Goal: Task Accomplishment & Management: Manage account settings

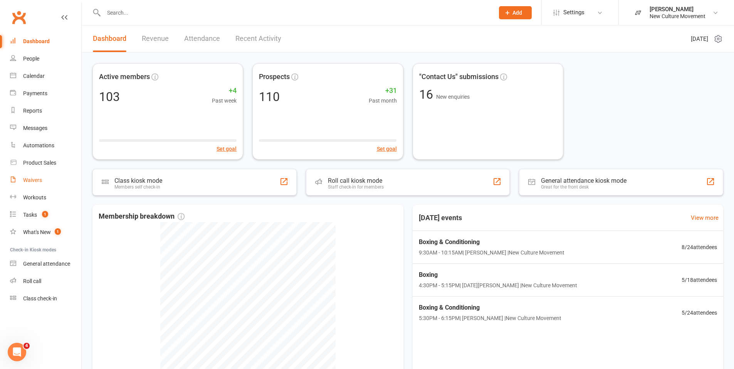
click at [41, 178] on div "Waivers" at bounding box center [32, 180] width 19 height 6
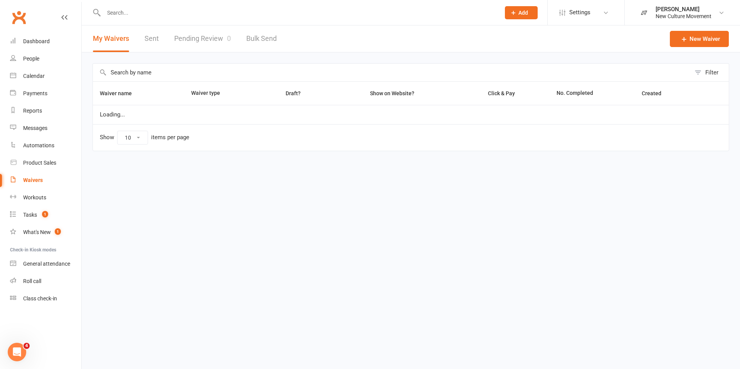
select select "100"
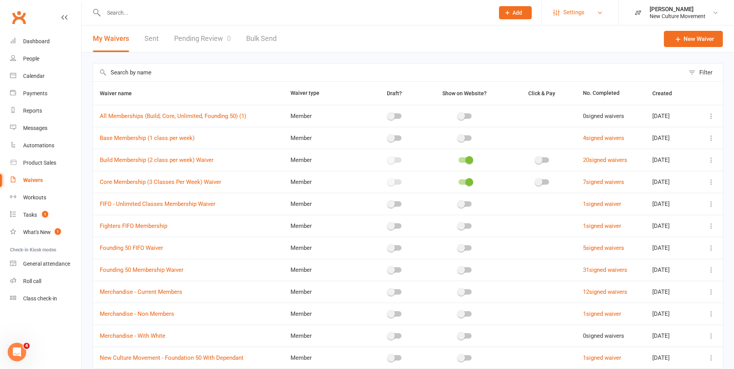
click at [569, 12] on span "Settings" at bounding box center [573, 12] width 21 height 17
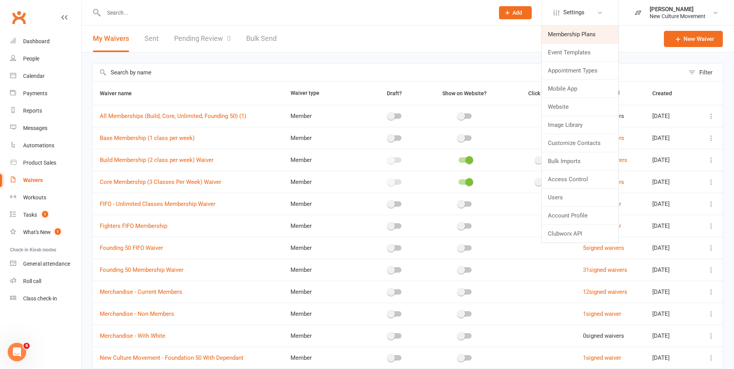
click at [574, 31] on link "Membership Plans" at bounding box center [580, 34] width 77 height 18
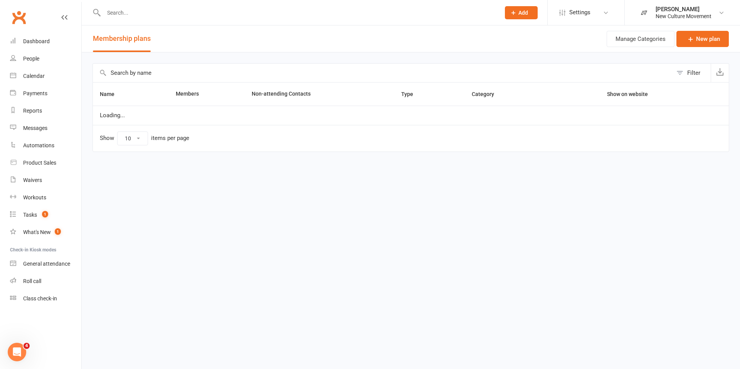
select select "100"
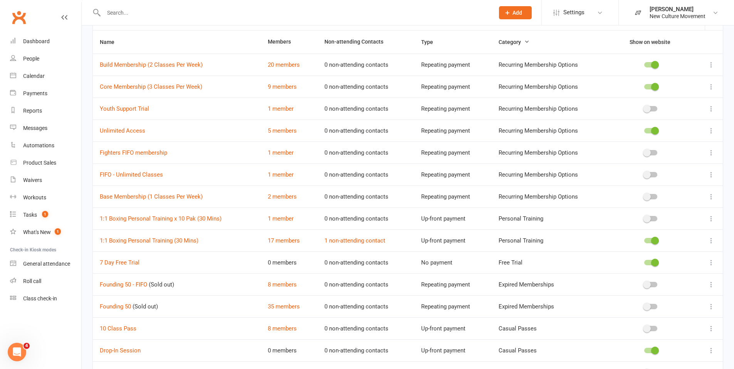
scroll to position [52, 0]
click at [129, 262] on link "7 Day Free Trial" at bounding box center [120, 261] width 40 height 7
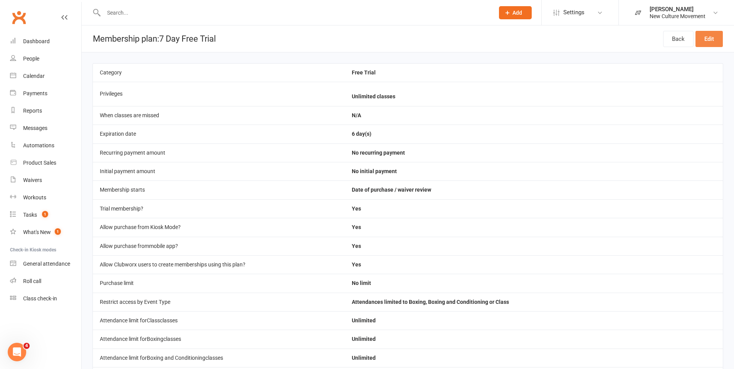
click at [710, 40] on link "Edit" at bounding box center [708, 39] width 27 height 16
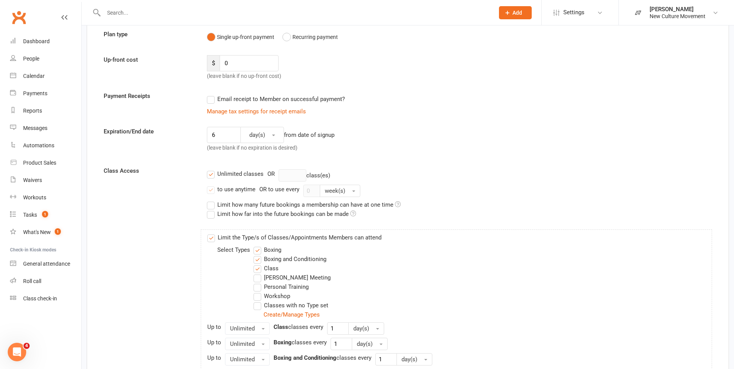
scroll to position [108, 0]
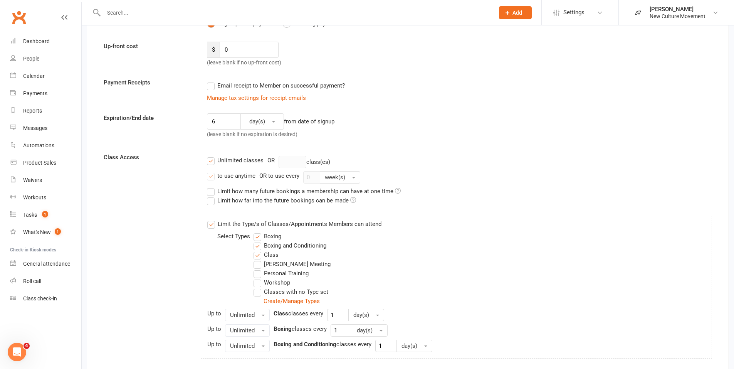
click at [251, 157] on div "Unlimited classes" at bounding box center [240, 160] width 46 height 8
click at [212, 156] on input "Unlimited classes" at bounding box center [209, 156] width 5 height 0
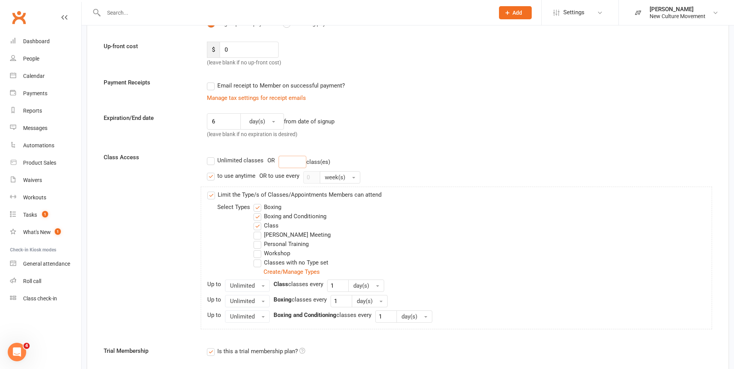
click at [290, 164] on input "number" at bounding box center [293, 162] width 28 height 12
type input "7"
click at [249, 287] on span "Unlimited" at bounding box center [242, 285] width 25 height 7
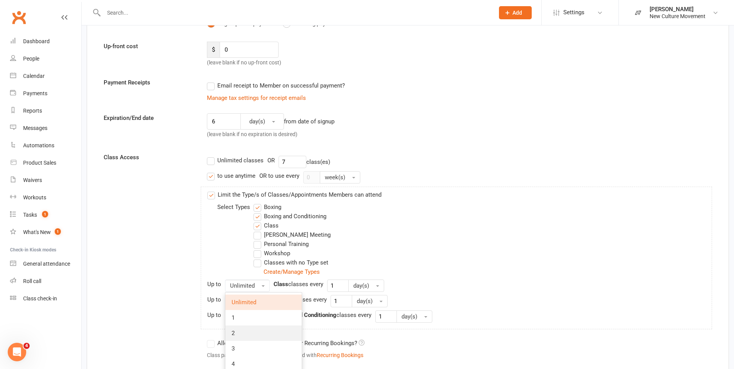
click at [250, 334] on link "2" at bounding box center [263, 332] width 76 height 15
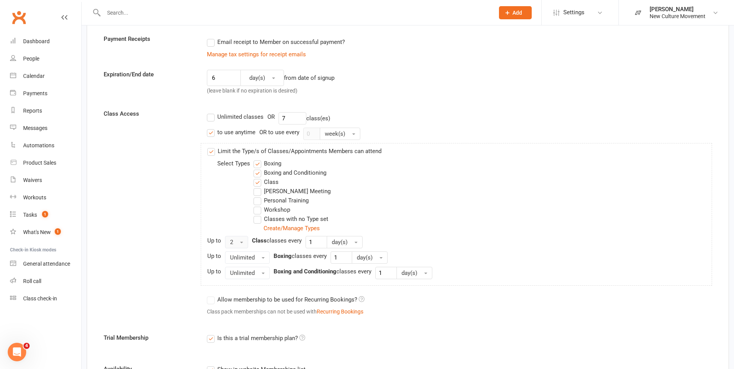
scroll to position [153, 0]
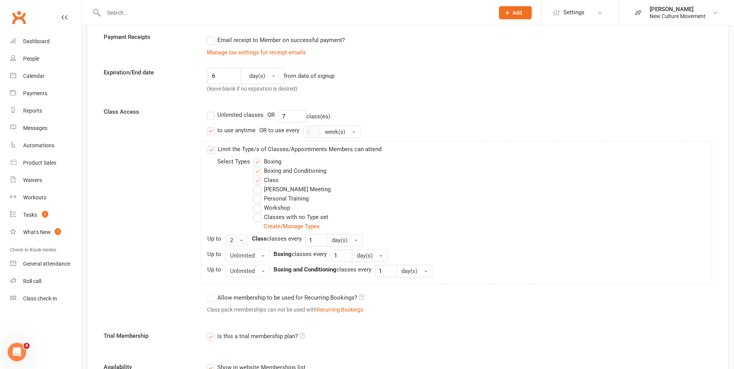
click at [235, 242] on button "2" at bounding box center [236, 240] width 23 height 12
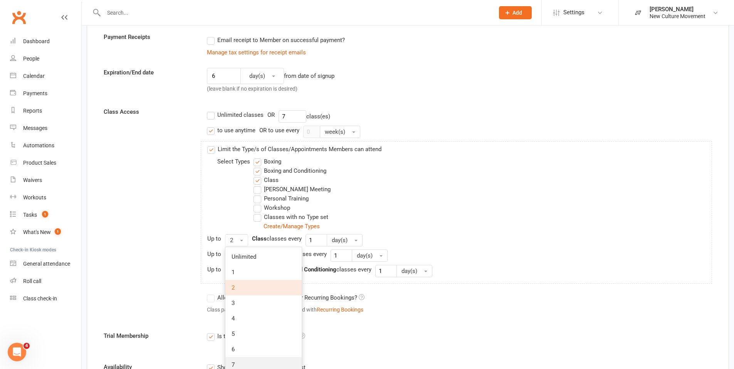
click at [241, 359] on link "7" at bounding box center [263, 364] width 76 height 15
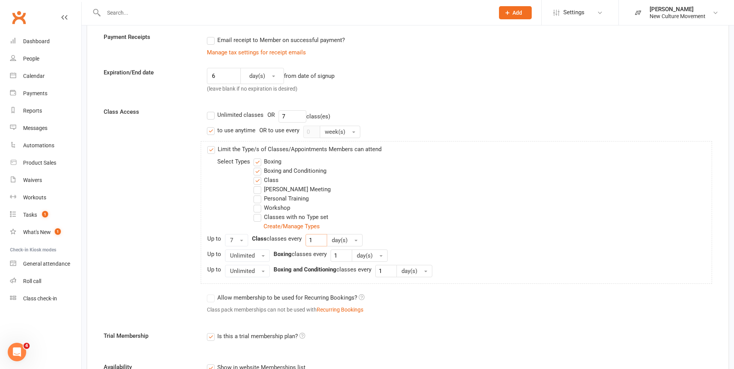
click at [313, 240] on input "1" at bounding box center [316, 240] width 22 height 12
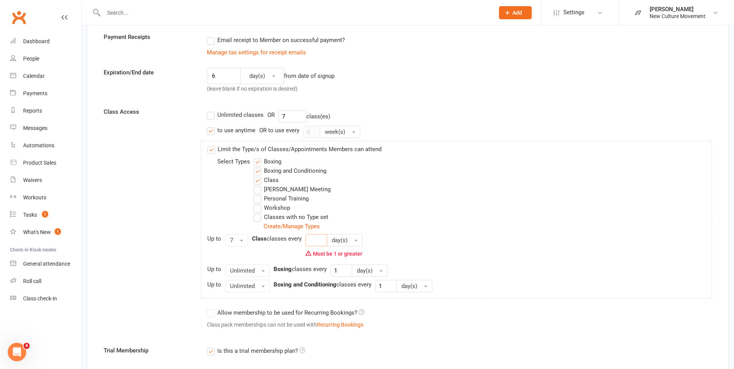
type input "1"
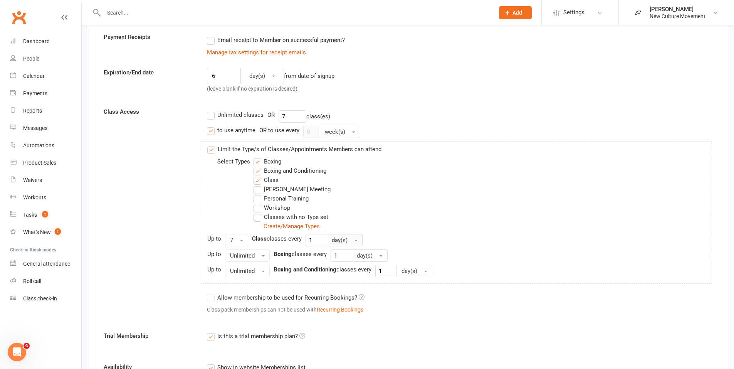
click at [337, 241] on span "day(s)" at bounding box center [340, 240] width 16 height 7
click at [341, 268] on link "week(s)" at bounding box center [365, 271] width 76 height 15
click at [255, 255] on button "Unlimited" at bounding box center [247, 255] width 45 height 12
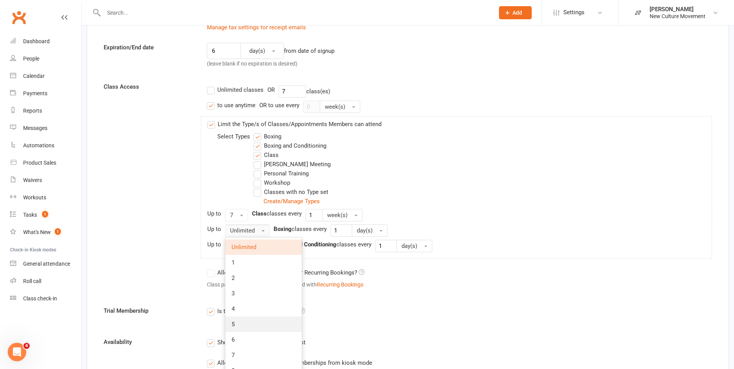
scroll to position [179, 0]
click at [242, 349] on link "7" at bounding box center [263, 354] width 76 height 15
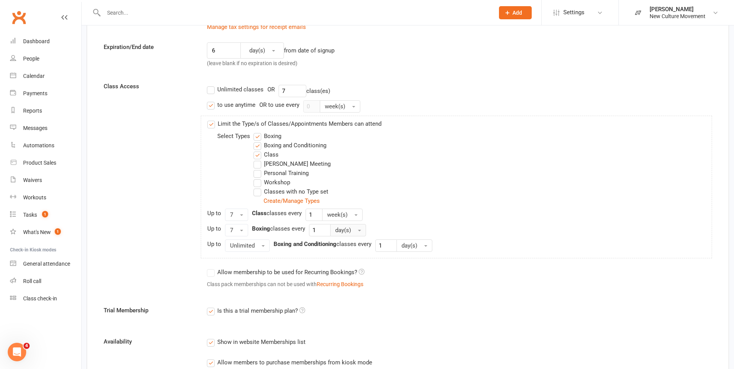
click at [341, 230] on span "day(s)" at bounding box center [343, 230] width 16 height 7
click at [345, 261] on span "week(s)" at bounding box center [347, 261] width 20 height 7
click at [243, 244] on span "Unlimited" at bounding box center [242, 245] width 25 height 7
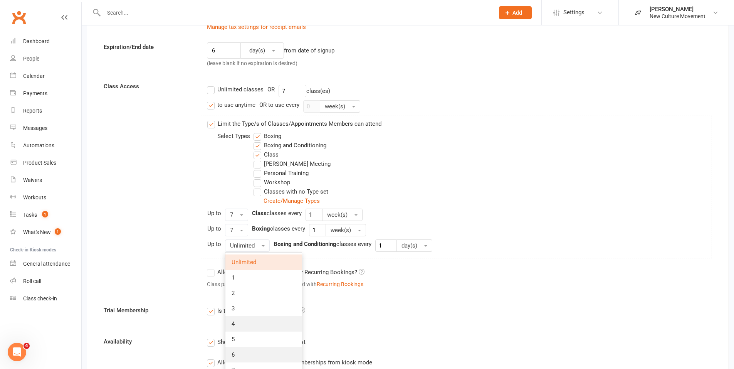
scroll to position [203, 0]
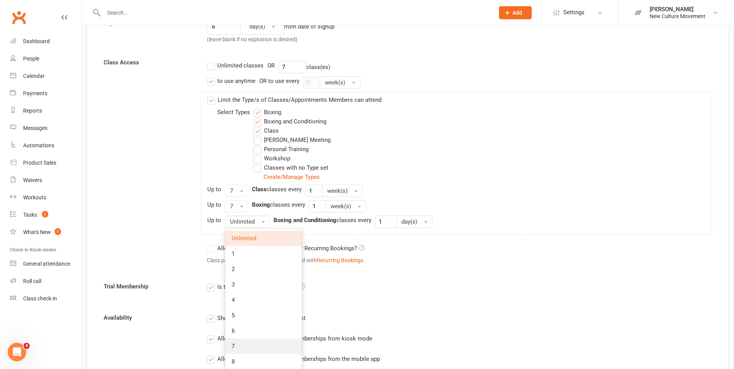
click at [245, 348] on link "7" at bounding box center [263, 345] width 76 height 15
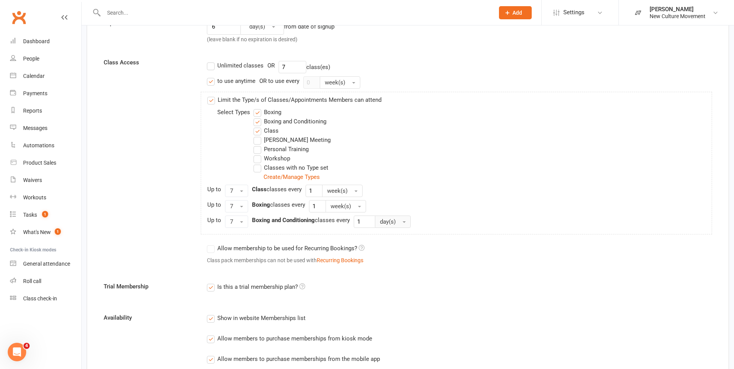
click at [386, 221] on span "day(s)" at bounding box center [388, 221] width 16 height 7
click at [392, 253] on span "week(s)" at bounding box center [391, 253] width 20 height 7
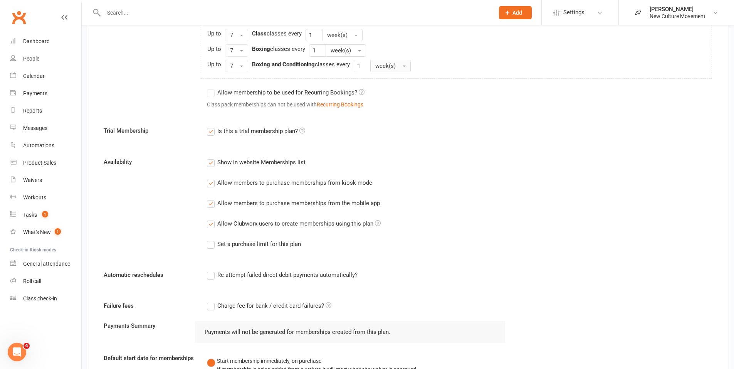
scroll to position [495, 0]
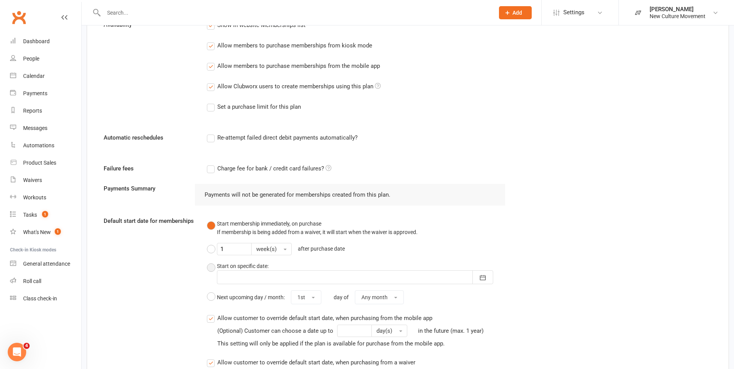
click at [211, 267] on button "Start on specific date: [DATE] Sun Mon Tue Wed Thu Fri Sat 36 31 01 02 03 04 05…" at bounding box center [356, 272] width 299 height 29
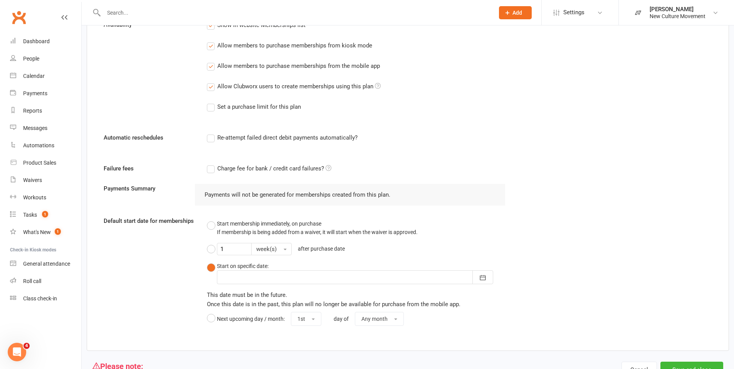
click at [235, 272] on div at bounding box center [355, 277] width 276 height 14
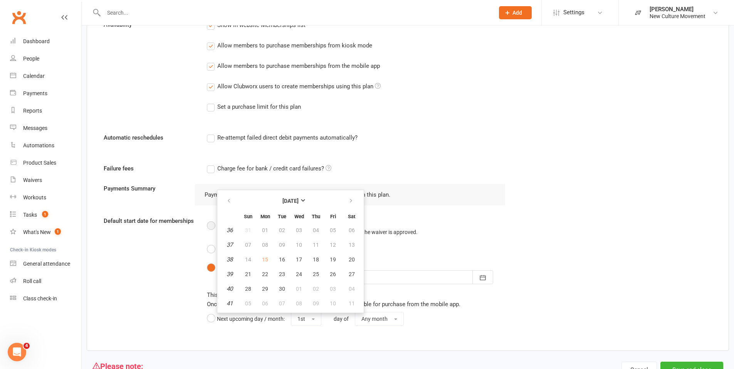
click at [210, 229] on button "Start membership immediately, on purchase If membership is being added from a w…" at bounding box center [312, 227] width 211 height 23
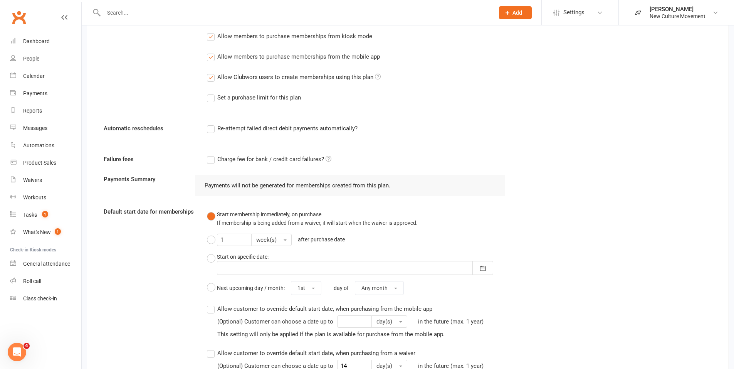
scroll to position [524, 0]
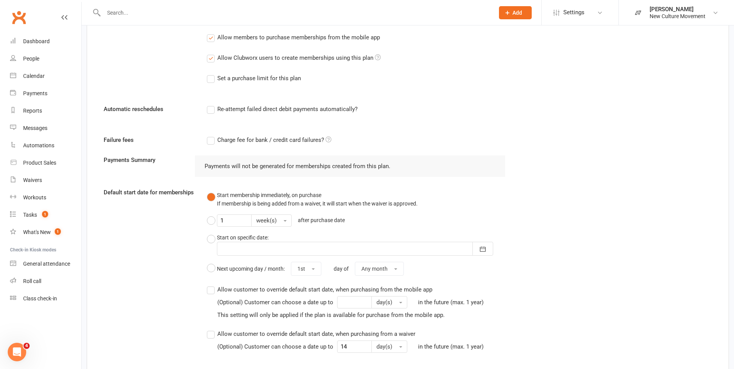
click at [212, 333] on label "Allow customer to override default start date, when purchasing from a waiver (O…" at bounding box center [347, 340] width 280 height 23
click at [212, 329] on input "Allow customer to override default start date, when purchasing from a waiver (O…" at bounding box center [209, 329] width 5 height 0
click at [347, 342] on input "14" at bounding box center [354, 346] width 35 height 12
type input "1"
type input "7"
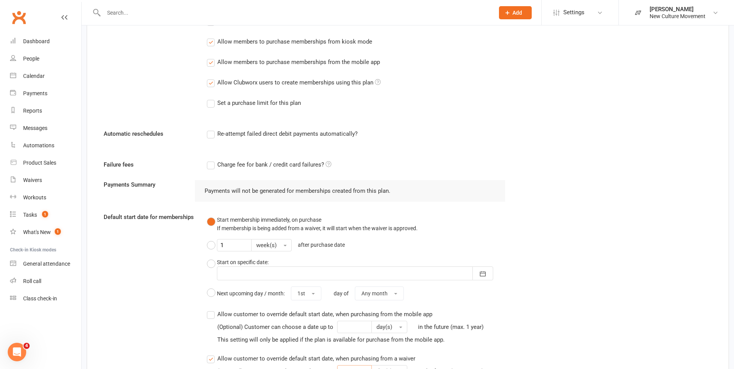
scroll to position [488, 0]
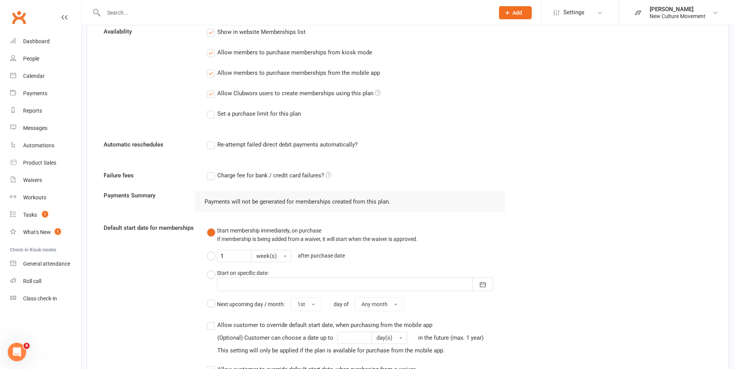
click at [211, 114] on label "Set a purchase limit for this plan" at bounding box center [254, 113] width 94 height 9
click at [211, 109] on input "Set a purchase limit for this plan" at bounding box center [209, 109] width 5 height 0
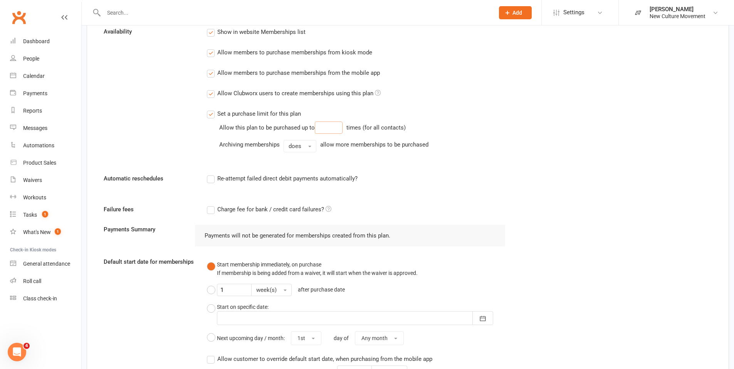
click at [323, 127] on input "number" at bounding box center [329, 127] width 28 height 12
type input "1"
click at [397, 181] on div "Re-attempt failed direct debit payments automatically?" at bounding box center [356, 178] width 299 height 9
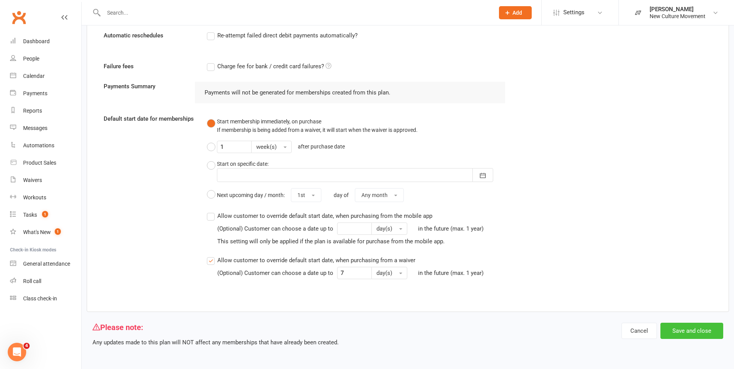
click at [695, 330] on button "Save and close" at bounding box center [691, 330] width 63 height 16
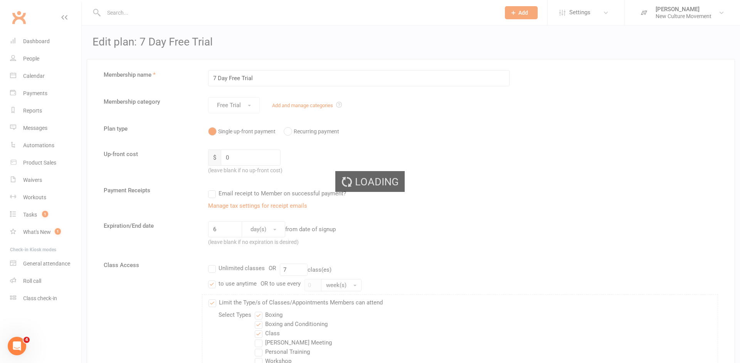
select select "100"
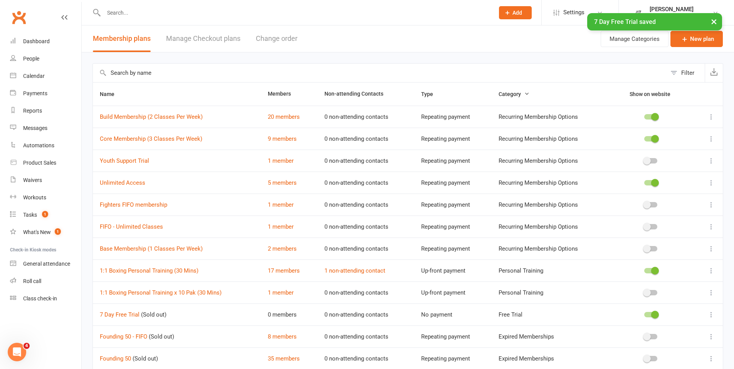
scroll to position [148, 0]
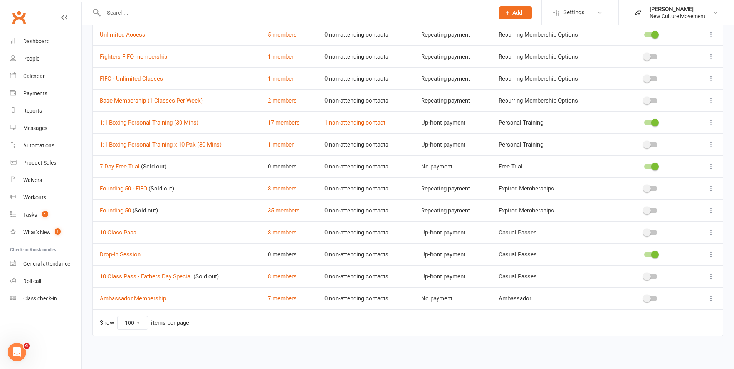
click at [649, 166] on div at bounding box center [650, 166] width 13 height 5
click at [644, 165] on input "checkbox" at bounding box center [644, 165] width 0 height 0
click at [30, 182] on div "Waivers" at bounding box center [32, 180] width 19 height 6
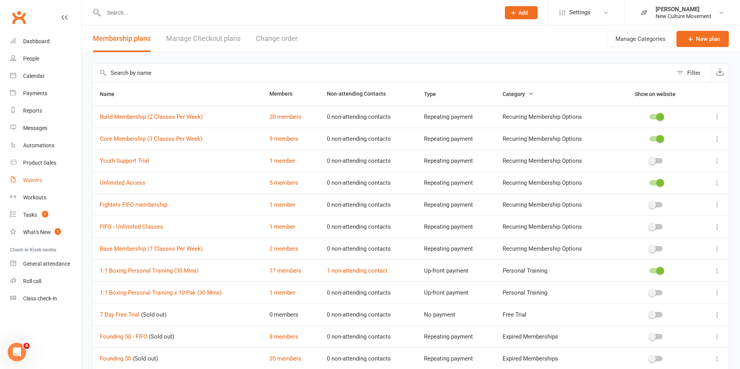
select select "100"
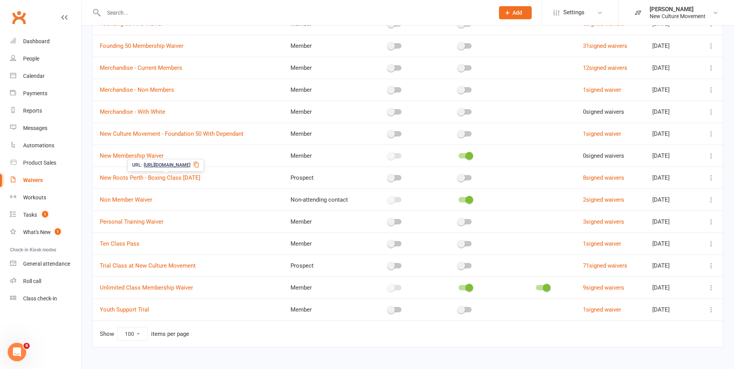
scroll to position [224, 0]
click at [712, 264] on icon at bounding box center [711, 265] width 8 height 8
click at [665, 280] on link "Edit waiver" at bounding box center [664, 279] width 91 height 15
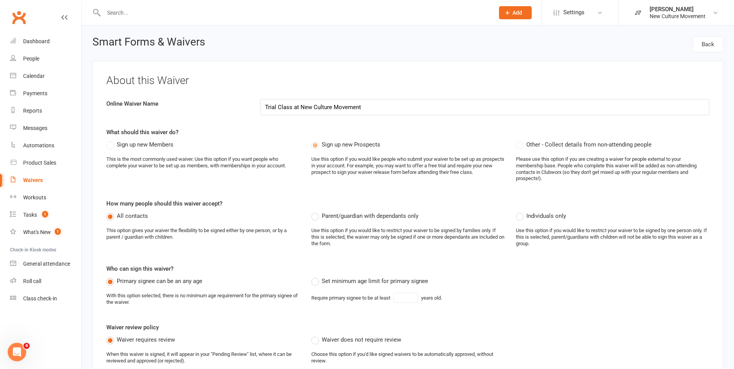
select select "do_not_copy_answers"
click at [111, 143] on label "Sign up new Members" at bounding box center [139, 144] width 67 height 9
click at [111, 144] on label "Sign up new Members" at bounding box center [139, 144] width 67 height 9
click at [708, 48] on link "Back" at bounding box center [708, 44] width 30 height 16
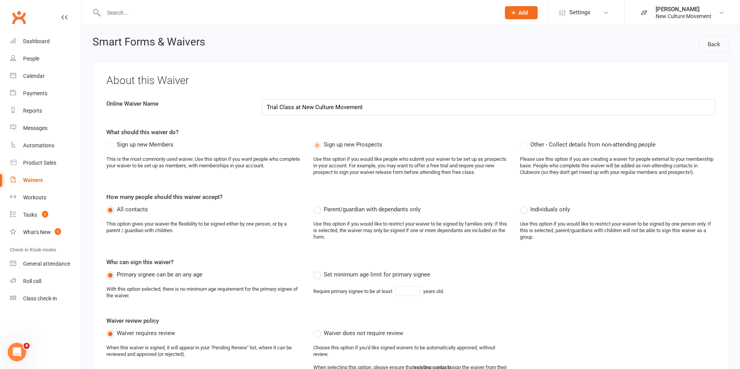
select select "100"
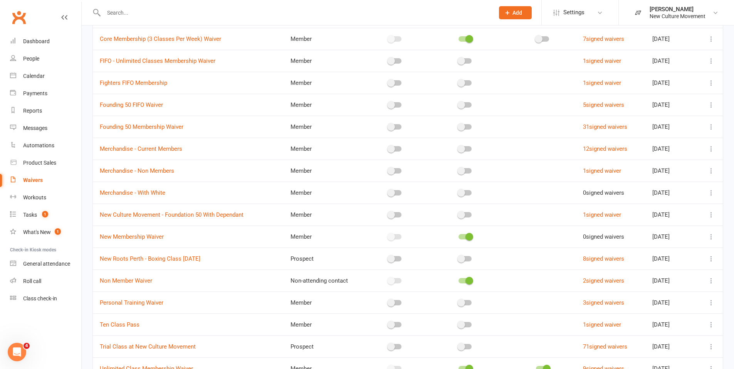
scroll to position [150, 0]
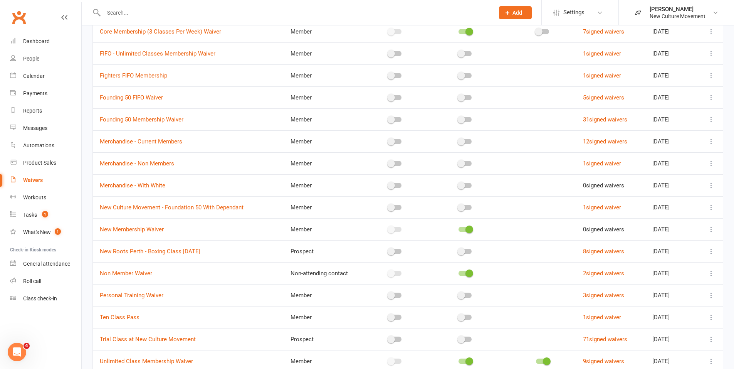
click at [710, 339] on icon at bounding box center [711, 339] width 8 height 8
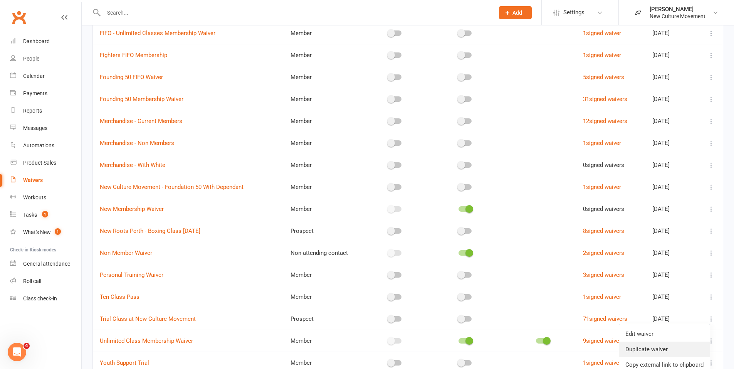
click at [688, 343] on link "Duplicate waiver" at bounding box center [664, 348] width 91 height 15
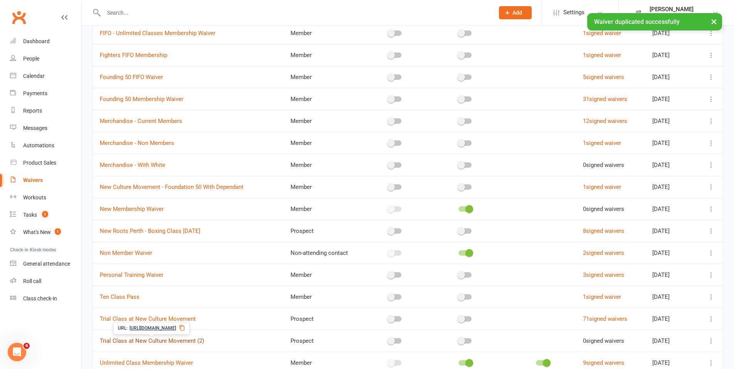
click at [196, 342] on link "Trial Class at New Culture Movement (2)" at bounding box center [152, 340] width 104 height 7
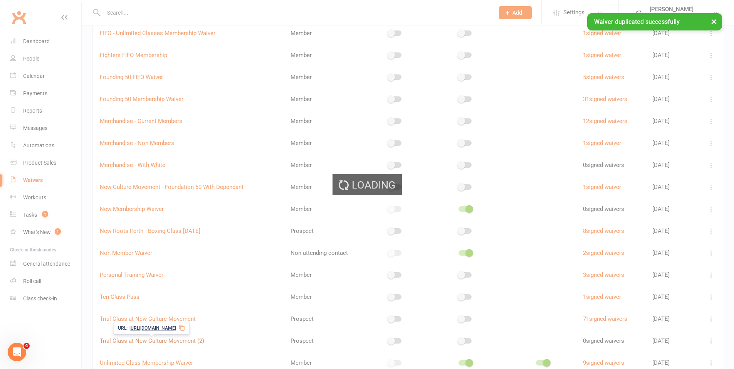
select select "do_not_copy_answers"
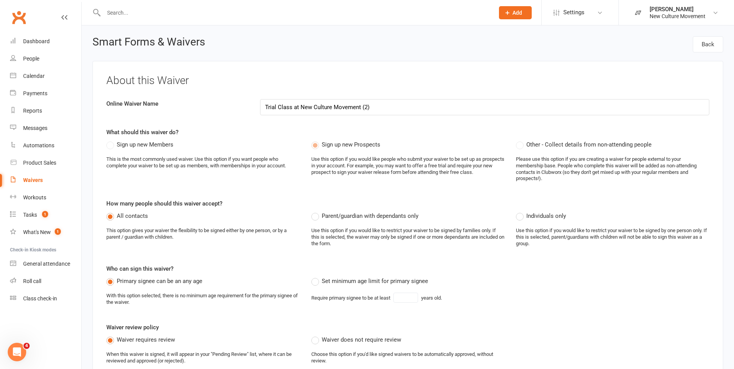
click at [109, 145] on label "Sign up new Members" at bounding box center [139, 144] width 67 height 9
click at [707, 50] on link "Back" at bounding box center [708, 44] width 30 height 16
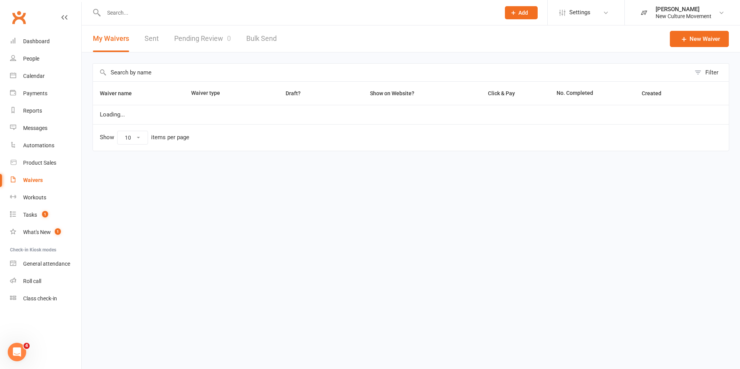
select select "100"
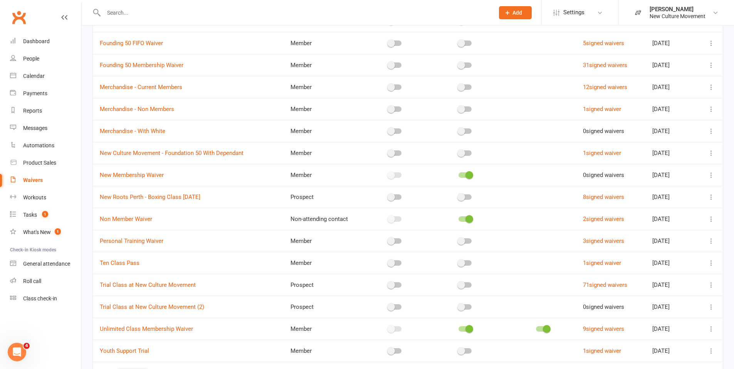
scroll to position [205, 0]
click at [709, 305] on icon at bounding box center [711, 306] width 8 height 8
click at [688, 365] on link "[PERSON_NAME]" at bounding box center [664, 367] width 91 height 15
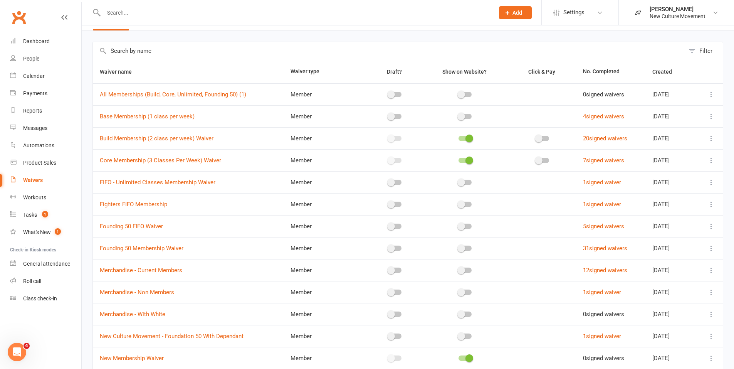
scroll to position [0, 0]
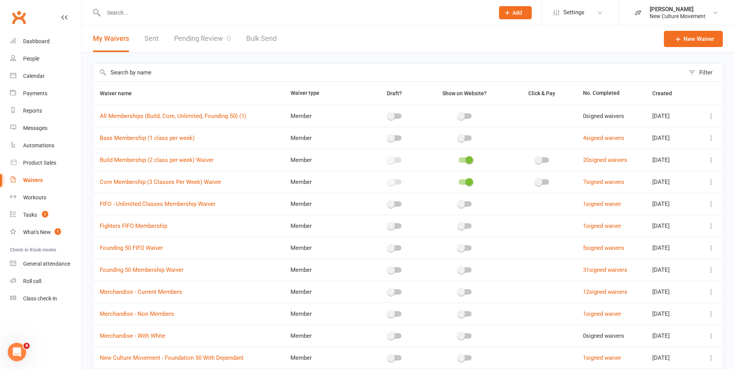
click at [710, 113] on icon at bounding box center [711, 116] width 8 height 8
click at [638, 133] on link "Edit waiver" at bounding box center [664, 130] width 91 height 15
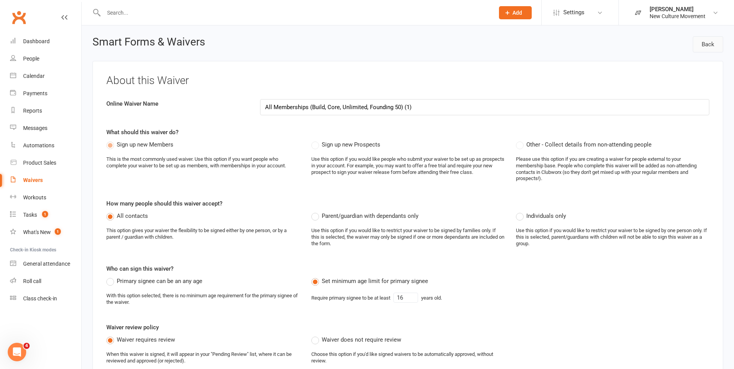
click at [705, 46] on link "Back" at bounding box center [708, 44] width 30 height 16
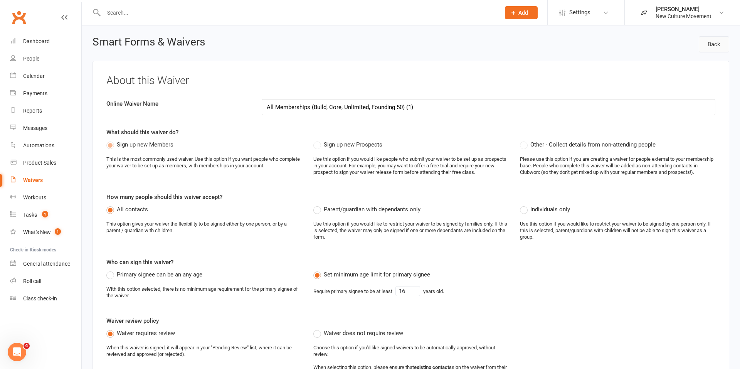
select select "100"
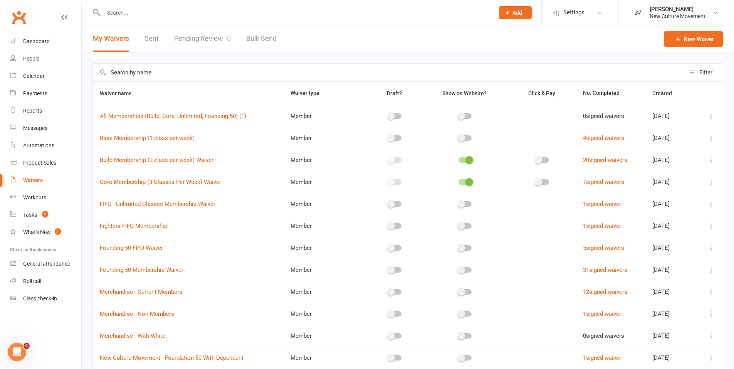
click at [710, 115] on icon at bounding box center [711, 116] width 8 height 8
click at [658, 148] on link "Duplicate waiver" at bounding box center [664, 146] width 91 height 15
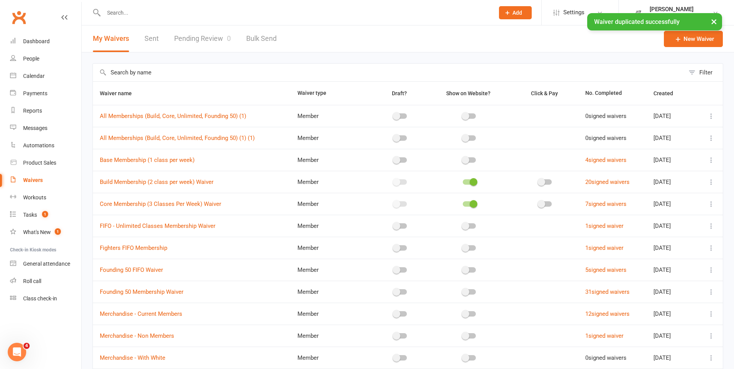
click at [710, 140] on icon at bounding box center [711, 138] width 8 height 8
click at [656, 156] on link "Edit waiver" at bounding box center [664, 152] width 91 height 15
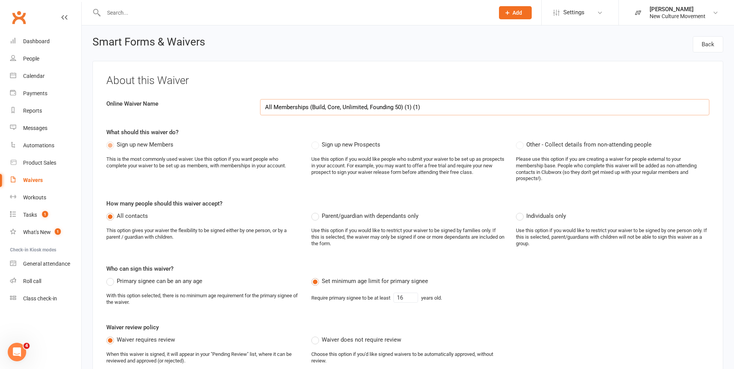
drag, startPoint x: 437, startPoint y: 104, endPoint x: 234, endPoint y: 103, distance: 202.6
click at [234, 103] on div "Online Waiver Name All Memberships (Build, Core, Unlimited, Founding 50) (1) (1)" at bounding box center [408, 107] width 614 height 16
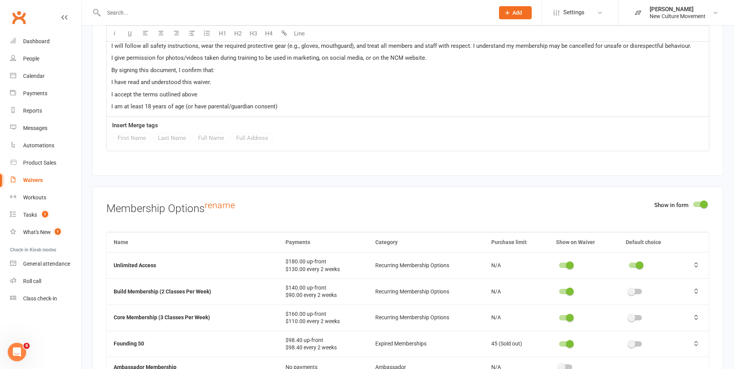
scroll to position [1748, 0]
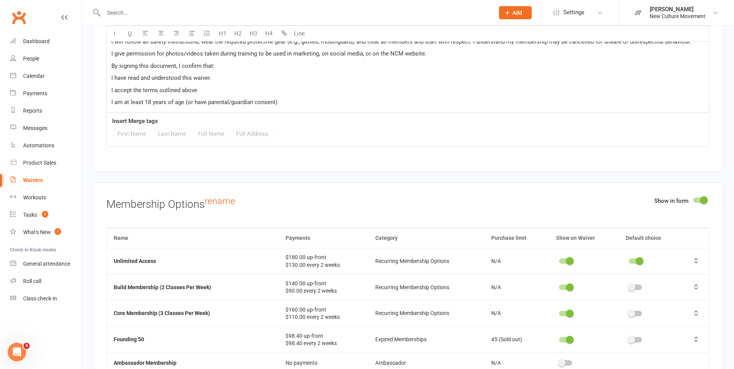
type input "7 Day Trial Waiver"
click at [560, 258] on div at bounding box center [565, 260] width 13 height 5
click at [559, 260] on input "checkbox" at bounding box center [559, 260] width 0 height 0
click at [562, 284] on div at bounding box center [565, 286] width 13 height 5
click at [559, 286] on input "checkbox" at bounding box center [559, 286] width 0 height 0
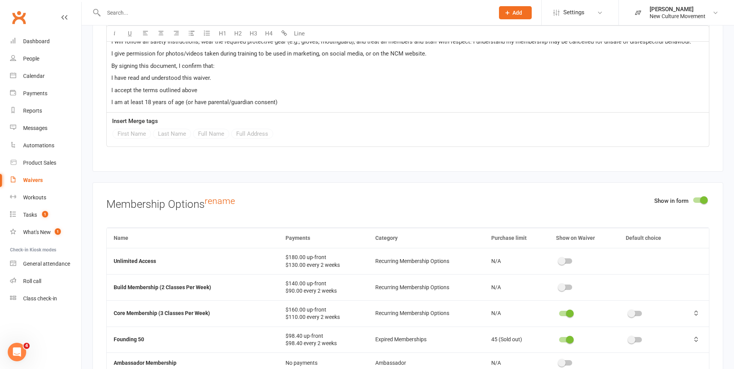
click at [561, 311] on div at bounding box center [565, 313] width 13 height 5
click at [559, 312] on input "checkbox" at bounding box center [559, 312] width 0 height 0
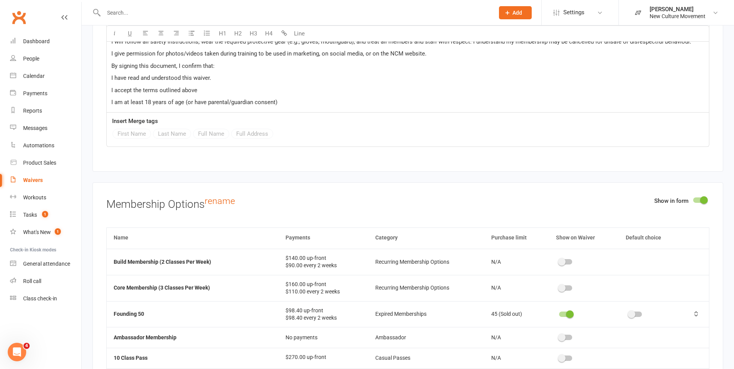
scroll to position [26, 0]
click at [561, 311] on div at bounding box center [565, 313] width 13 height 5
click at [559, 312] on input "checkbox" at bounding box center [559, 312] width 0 height 0
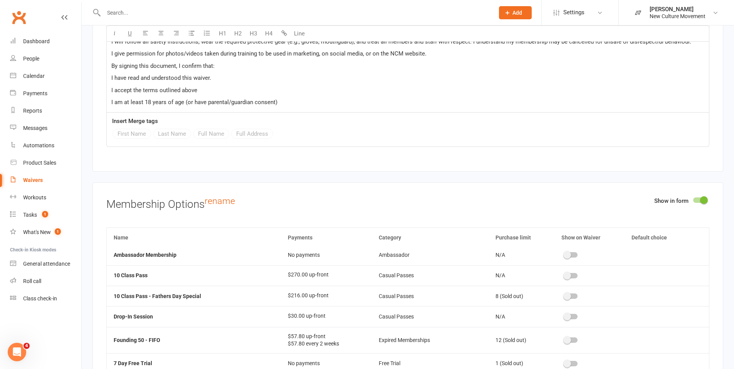
scroll to position [164, 0]
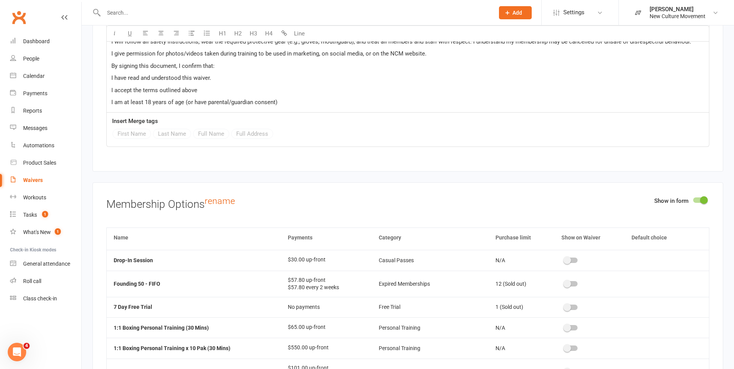
click at [570, 304] on div at bounding box center [570, 306] width 13 height 5
click at [564, 306] on input "checkbox" at bounding box center [564, 306] width 0 height 0
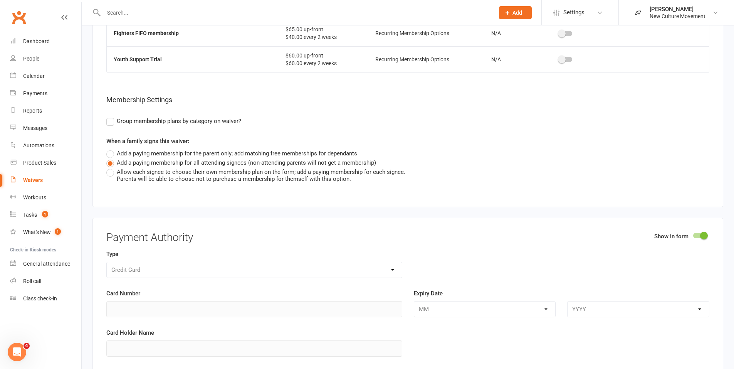
scroll to position [2113, 0]
drag, startPoint x: 570, startPoint y: 303, endPoint x: 597, endPoint y: 258, distance: 53.1
click at [597, 258] on div "Type Credit Card Card Number Expiry Date MM YYYY Card Holder Name Payment Metho…" at bounding box center [407, 353] width 603 height 206
click at [699, 233] on div at bounding box center [699, 235] width 13 height 5
click at [693, 235] on input "checkbox" at bounding box center [693, 235] width 0 height 0
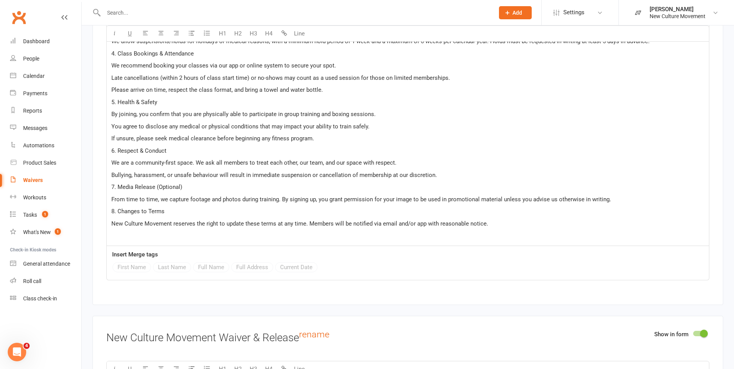
scroll to position [1323, 0]
click at [483, 175] on p "Bullying, harassment, or unsafe behaviour will result in immediate suspension o…" at bounding box center [407, 175] width 593 height 9
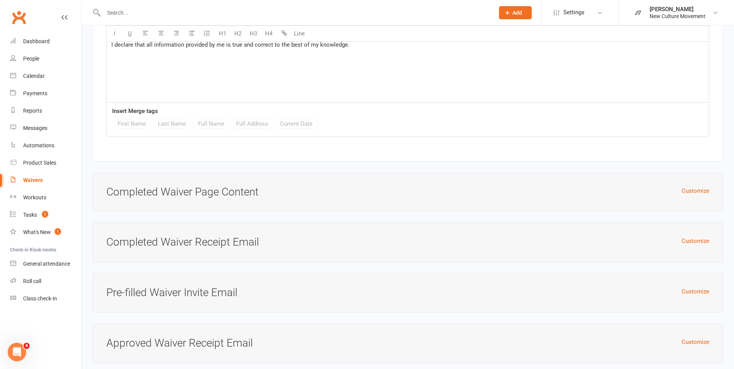
scroll to position [2649, 0]
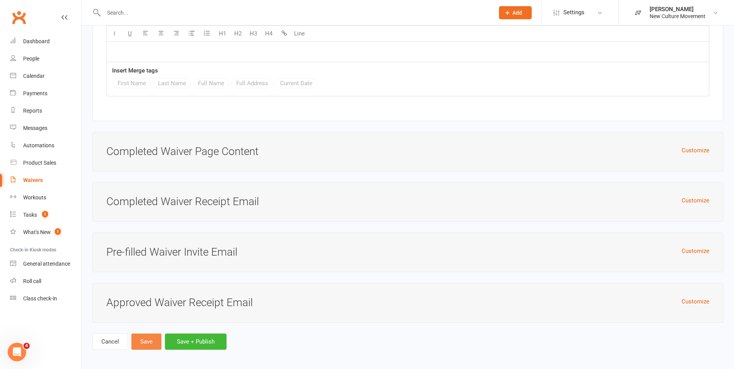
click at [149, 337] on button "Save" at bounding box center [146, 341] width 30 height 16
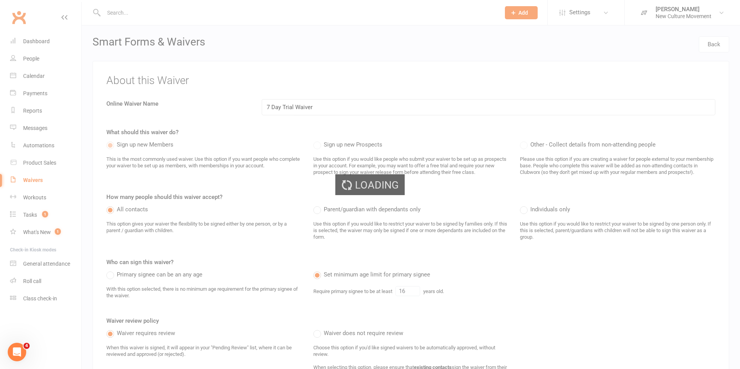
select select "100"
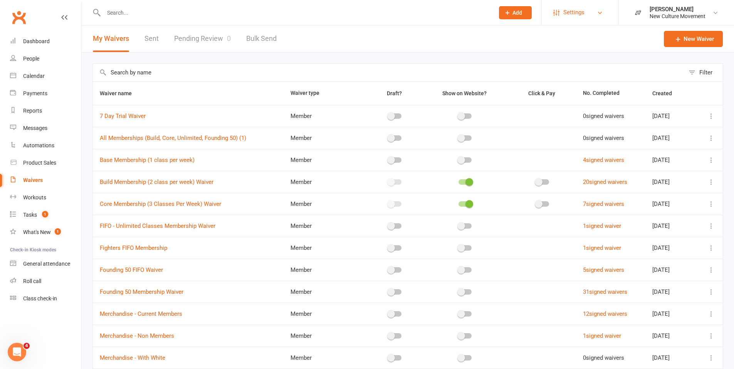
click at [562, 13] on link "Settings" at bounding box center [580, 12] width 54 height 17
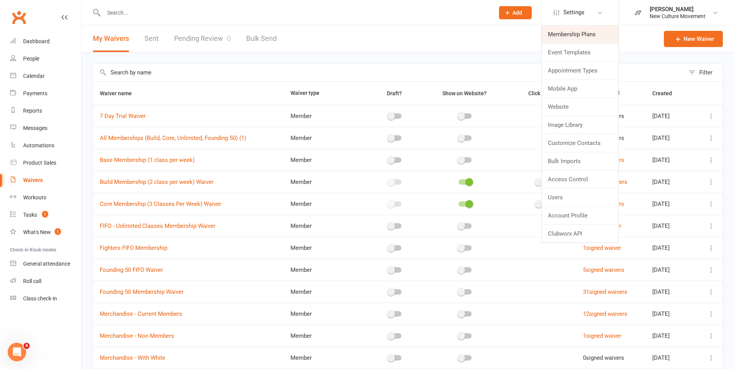
click at [568, 39] on link "Membership Plans" at bounding box center [580, 34] width 77 height 18
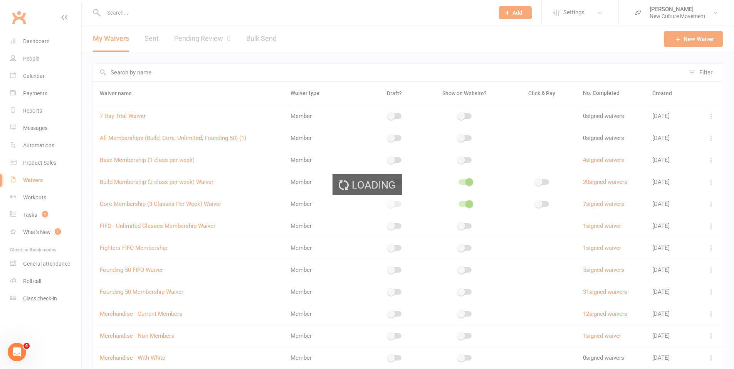
select select "100"
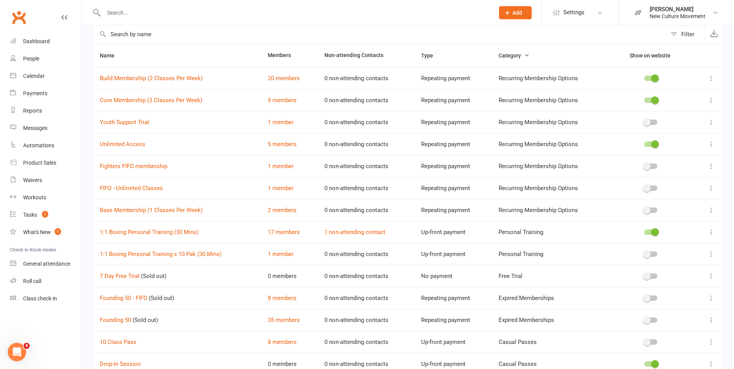
scroll to position [39, 0]
click at [711, 276] on icon at bounding box center [711, 276] width 8 height 8
click at [660, 289] on link "Edit" at bounding box center [671, 290] width 76 height 15
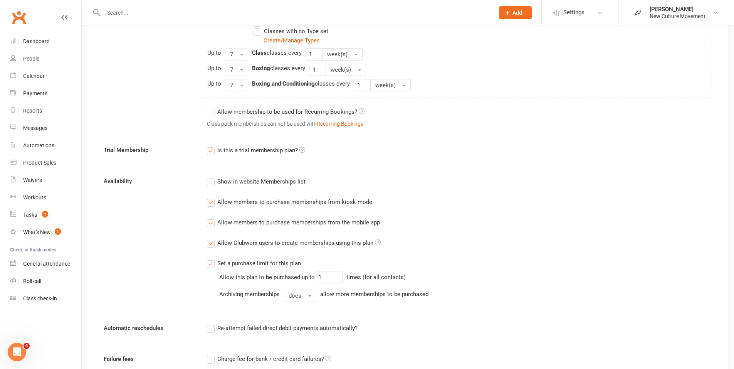
scroll to position [340, 0]
click at [213, 260] on label "Set a purchase limit for this plan" at bounding box center [254, 261] width 94 height 9
click at [212, 257] on input "Set a purchase limit for this plan" at bounding box center [209, 257] width 5 height 0
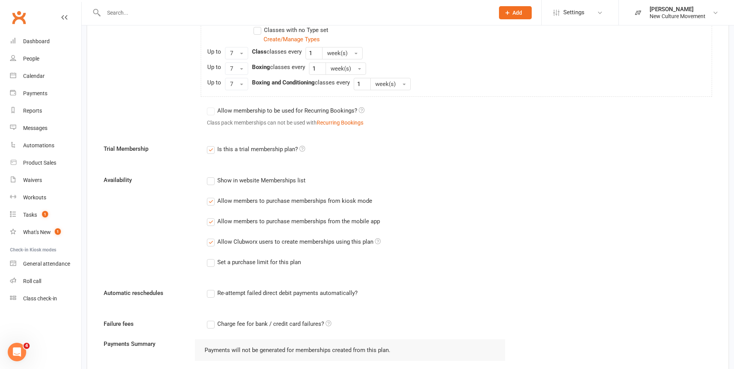
click at [213, 262] on label "Set a purchase limit for this plan" at bounding box center [254, 261] width 94 height 9
click at [212, 257] on input "Set a purchase limit for this plan" at bounding box center [209, 257] width 5 height 0
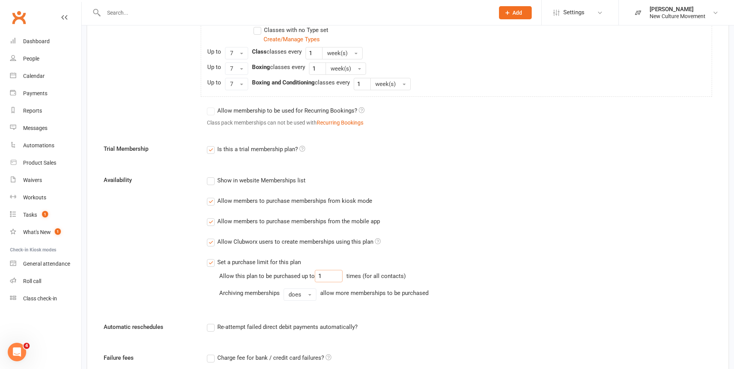
click at [325, 274] on input "1" at bounding box center [329, 276] width 28 height 12
click at [297, 292] on span "does" at bounding box center [295, 294] width 13 height 7
click at [465, 286] on div "Allow this plan to be purchased up to times (for all contacts) Archiving member…" at bounding box center [362, 285] width 286 height 31
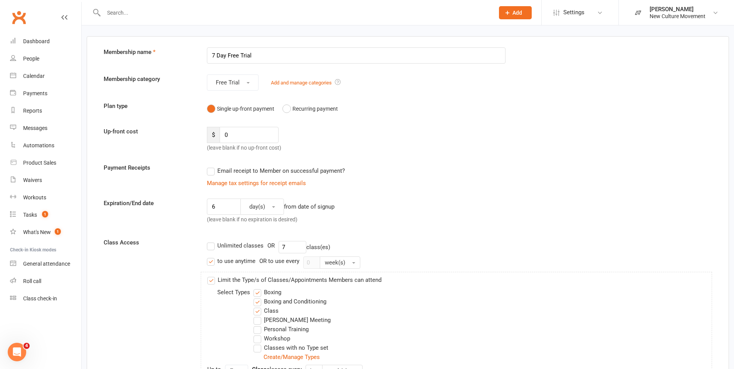
scroll to position [0, 0]
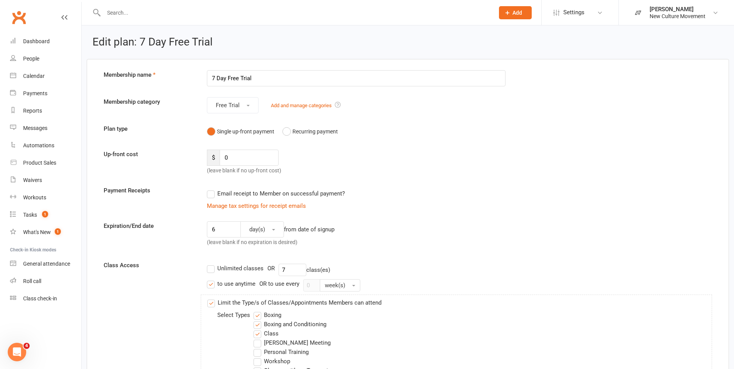
click at [212, 286] on label "to use anytime" at bounding box center [231, 283] width 49 height 9
click at [212, 279] on input "to use anytime" at bounding box center [209, 279] width 5 height 0
click at [312, 285] on input "0" at bounding box center [311, 285] width 17 height 12
type input "1"
click at [433, 302] on div "Limit the Type/s of Classes/Appointments Members can attend Select Types Boxing…" at bounding box center [456, 365] width 511 height 143
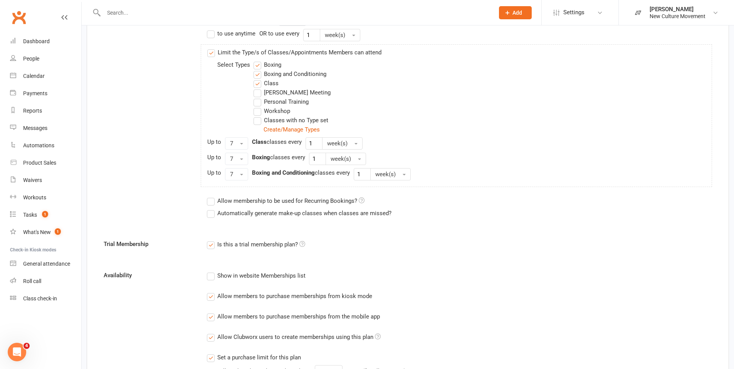
scroll to position [250, 0]
click at [210, 295] on label "Allow members to purchase memberships from kiosk mode" at bounding box center [289, 295] width 165 height 9
click at [210, 291] on input "Allow members to purchase memberships from kiosk mode" at bounding box center [209, 291] width 5 height 0
click at [213, 317] on label "Allow members to purchase memberships from the mobile app" at bounding box center [293, 315] width 173 height 9
click at [212, 311] on input "Allow members to purchase memberships from the mobile app" at bounding box center [209, 311] width 5 height 0
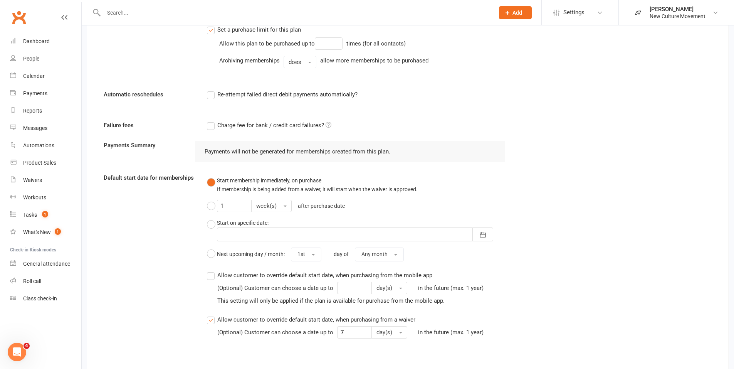
scroll to position [636, 0]
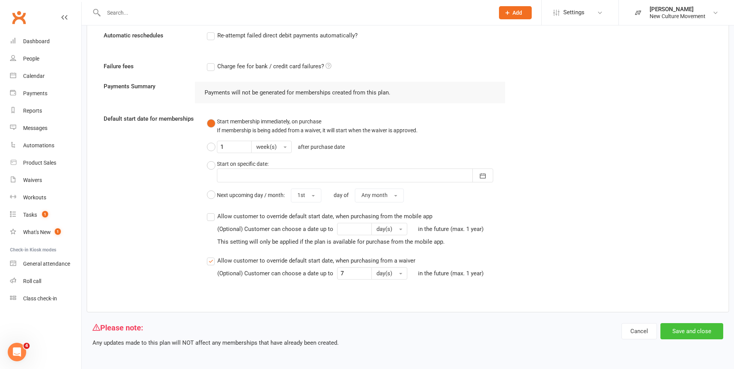
click at [692, 331] on button "Save and close" at bounding box center [691, 331] width 63 height 16
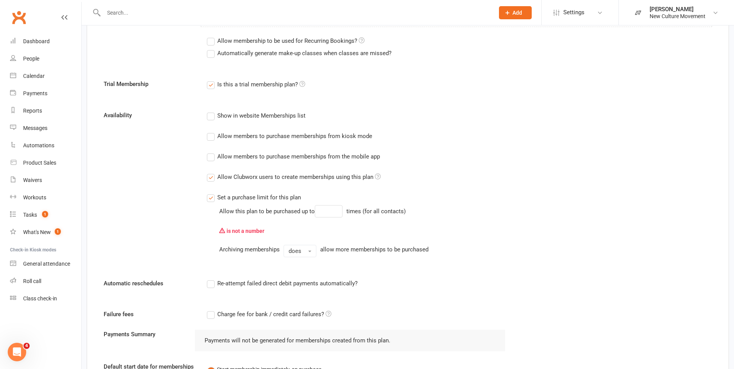
scroll to position [410, 0]
click at [210, 197] on label "Set a purchase limit for this plan" at bounding box center [254, 196] width 94 height 9
click at [210, 192] on input "Set a purchase limit for this plan" at bounding box center [209, 192] width 5 height 0
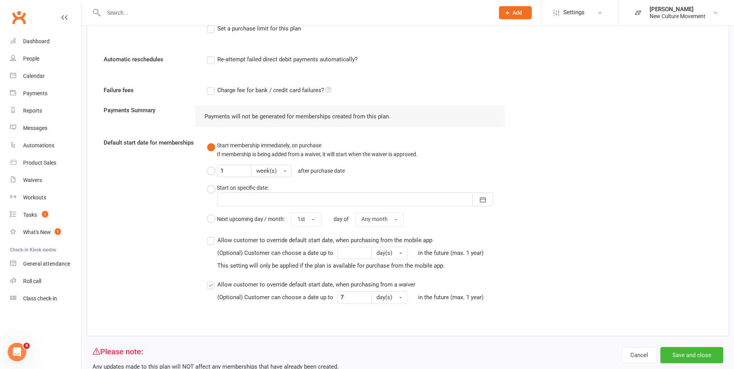
scroll to position [603, 0]
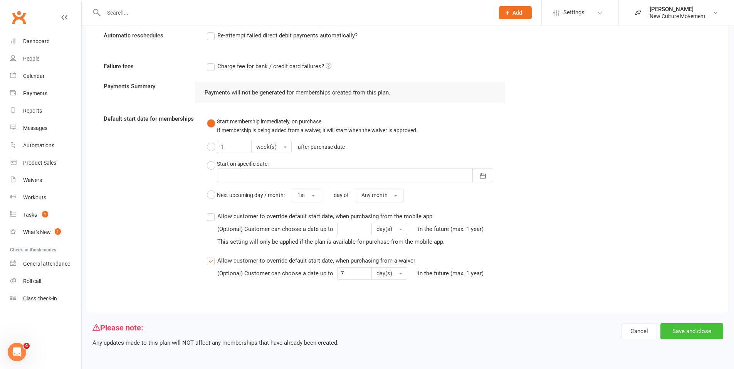
click at [697, 331] on button "Save and close" at bounding box center [691, 331] width 63 height 16
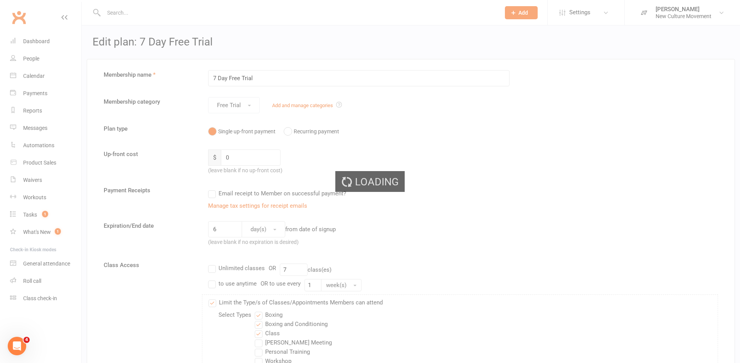
select select "100"
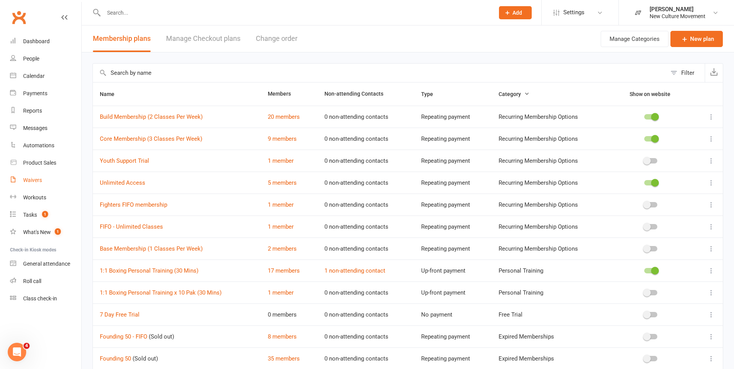
click at [35, 178] on div "Waivers" at bounding box center [32, 180] width 19 height 6
select select "100"
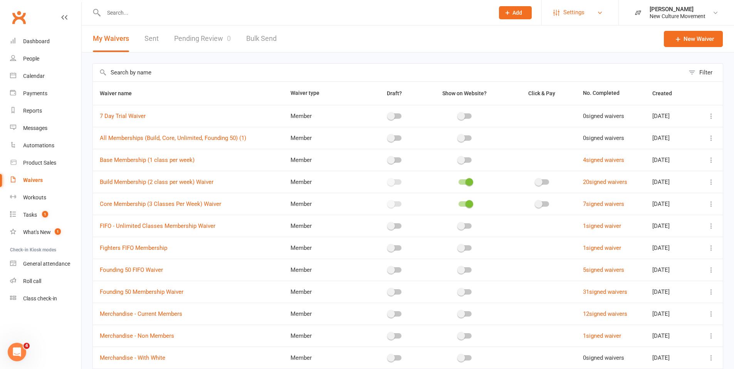
click at [575, 18] on span "Settings" at bounding box center [573, 12] width 21 height 17
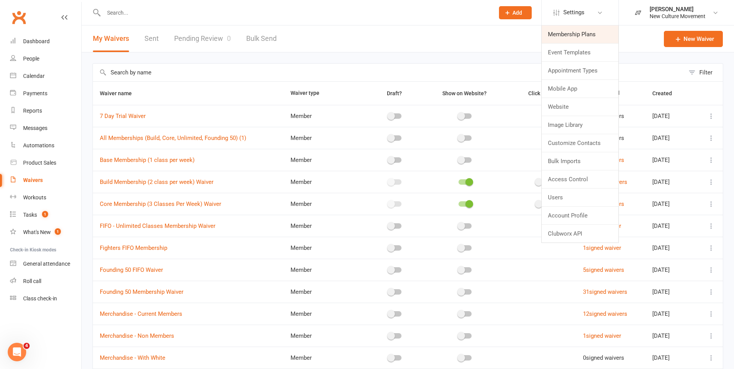
click at [589, 35] on link "Membership Plans" at bounding box center [580, 34] width 77 height 18
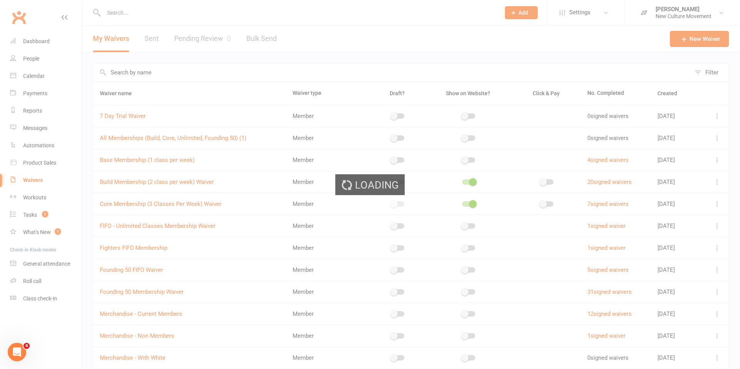
select select "100"
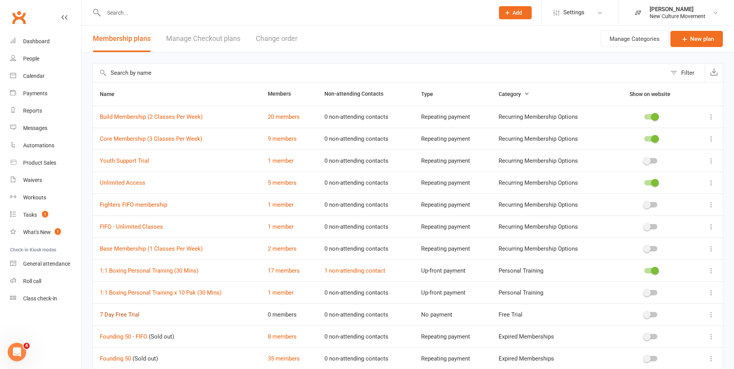
click at [110, 314] on link "7 Day Free Trial" at bounding box center [120, 314] width 40 height 7
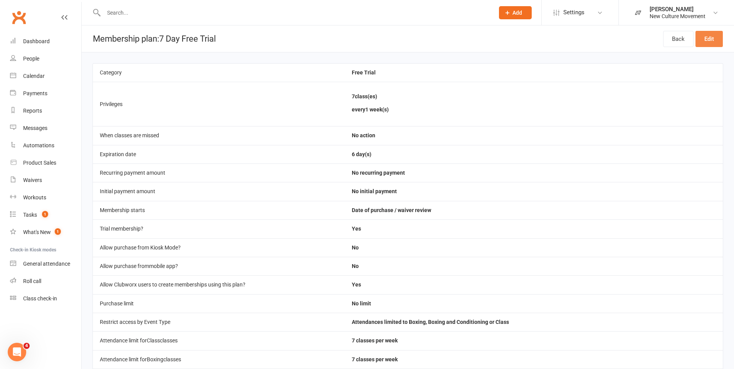
click at [716, 41] on link "Edit" at bounding box center [708, 39] width 27 height 16
